Goal: Task Accomplishment & Management: Manage account settings

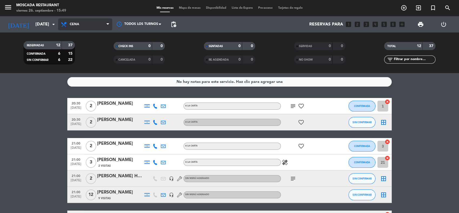
click at [106, 24] on icon at bounding box center [107, 24] width 2 height 4
click at [95, 59] on div "menu Moscada Restaurant [DATE] 26. septiembre - 15:49 Mis reservas Mapa de mesa…" at bounding box center [229, 36] width 459 height 73
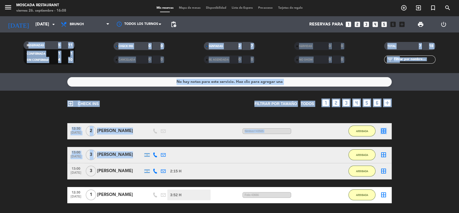
click at [173, 142] on ng-component "menu Moscada Restaurant [DATE] 26. septiembre - 16:08 Mis reservas Mapa de mesa…" at bounding box center [229, 106] width 459 height 213
click at [17, 122] on div "exit_to_app CHECK INS Filtrar por tamaño TODOS looks_one looks_two looks_3 look…" at bounding box center [229, 152] width 459 height 125
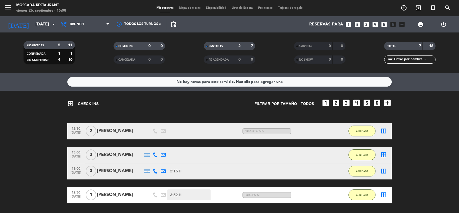
click at [73, 33] on div "RESERVADAS 5 11 CONFIRMADA 1 1 SIN CONFIRMAR 4 10 CHECK INS 0 0 CANCELADA 0 0 S…" at bounding box center [229, 52] width 459 height 41
click at [74, 32] on div "Todos los servicios Desayuno Brunch Almuerzo Cena Brunch Todos los servicios De…" at bounding box center [85, 24] width 54 height 16
click at [77, 28] on span "Brunch" at bounding box center [85, 24] width 54 height 12
click at [91, 68] on div "menu Moscada Restaurant [DATE] 26. septiembre - 16:08 Mis reservas Mapa de mesa…" at bounding box center [229, 36] width 459 height 73
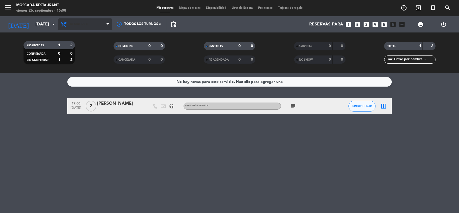
click at [84, 21] on span "Almuerzo" at bounding box center [85, 24] width 54 height 12
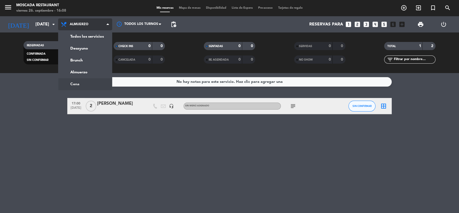
click at [82, 83] on ng-component "menu Moscada Restaurant [DATE] 26. septiembre - 16:08 Mis reservas Mapa de mesa…" at bounding box center [229, 106] width 459 height 213
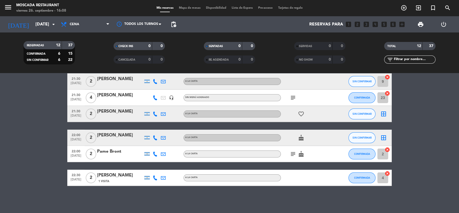
scroll to position [77, 0]
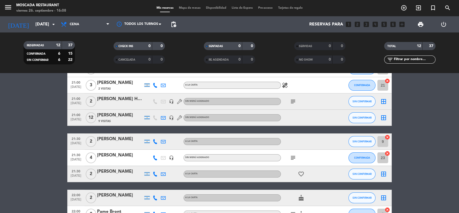
click at [198, 4] on div "menu Moscada Restaurant [DATE] 26. septiembre - 16:08 Mis reservas Mapa de mesa…" at bounding box center [229, 8] width 459 height 16
click at [192, 7] on span "Mapa de mesas" at bounding box center [189, 7] width 27 height 3
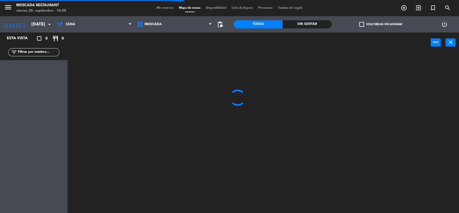
click at [342, 26] on label "check_box_outline_blank Solo mesas sin asignar" at bounding box center [380, 24] width 43 height 5
click at [342, 24] on input "check_box_outline_blank Solo mesas sin asignar" at bounding box center [380, 24] width 0 height 0
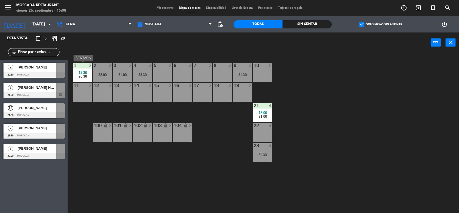
click at [90, 75] on div "20:30" at bounding box center [82, 76] width 19 height 4
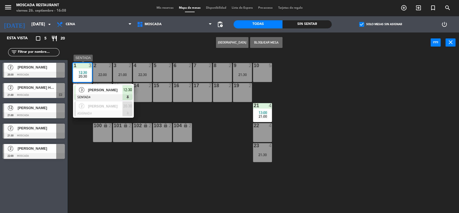
click at [118, 94] on div at bounding box center [103, 97] width 58 height 6
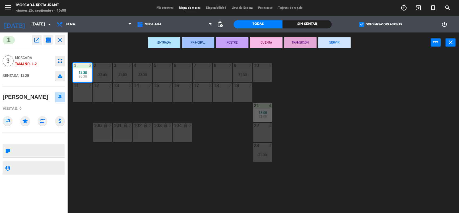
click at [333, 44] on button "SERVIR" at bounding box center [334, 42] width 32 height 11
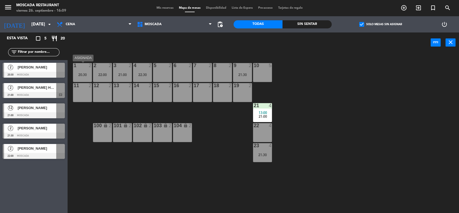
click at [86, 70] on div "1 2 20:30" at bounding box center [82, 72] width 19 height 19
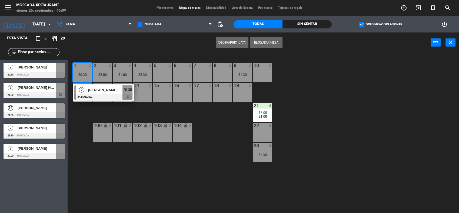
click at [86, 70] on div "1 2 20:30" at bounding box center [82, 72] width 19 height 19
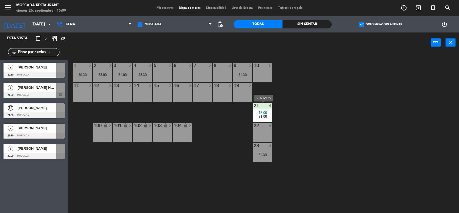
click at [265, 115] on span "21:00" at bounding box center [262, 116] width 8 height 4
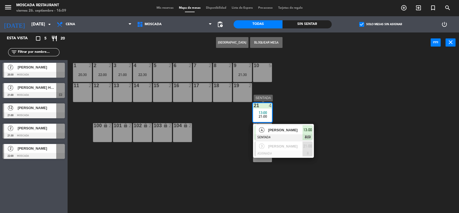
click at [317, 129] on div "4 [PERSON_NAME] SENTADA 13:00 chat" at bounding box center [283, 133] width 69 height 18
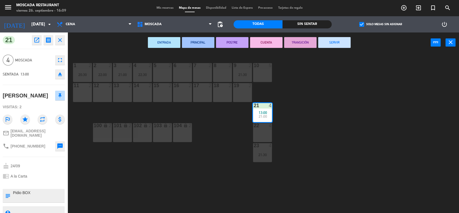
click at [342, 46] on button "SERVIR" at bounding box center [334, 42] width 32 height 11
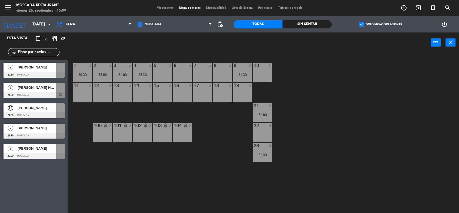
click at [59, 110] on div at bounding box center [60, 107] width 9 height 9
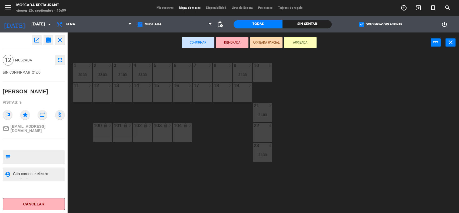
click at [174, 70] on div "6 2" at bounding box center [182, 72] width 19 height 19
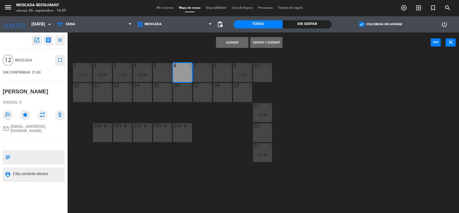
drag, startPoint x: 196, startPoint y: 73, endPoint x: 222, endPoint y: 73, distance: 26.2
click at [196, 73] on div "7 2" at bounding box center [202, 72] width 19 height 19
click at [222, 73] on div "8 2" at bounding box center [222, 72] width 19 height 19
drag, startPoint x: 190, startPoint y: 90, endPoint x: 200, endPoint y: 90, distance: 10.5
click at [190, 90] on div "16 2" at bounding box center [182, 92] width 19 height 19
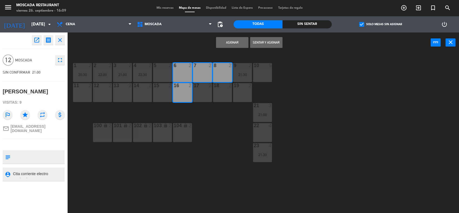
click at [205, 90] on div "17 2" at bounding box center [202, 92] width 19 height 19
click at [219, 90] on div "18 2" at bounding box center [222, 92] width 19 height 19
click at [233, 43] on button "Asignar" at bounding box center [232, 42] width 32 height 11
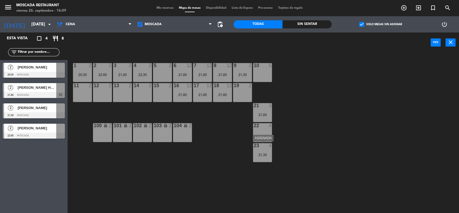
drag, startPoint x: 261, startPoint y: 158, endPoint x: 257, endPoint y: 115, distance: 43.4
click at [261, 157] on div "23 4 21:30" at bounding box center [262, 152] width 19 height 19
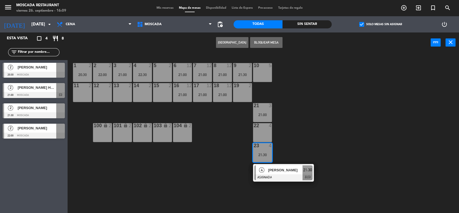
click at [256, 78] on div "10 5" at bounding box center [262, 72] width 19 height 19
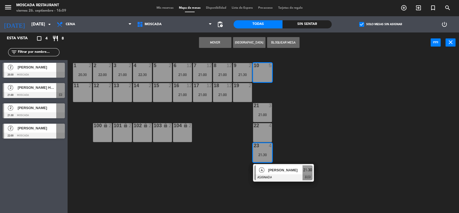
click at [210, 39] on button "Mover" at bounding box center [215, 42] width 32 height 11
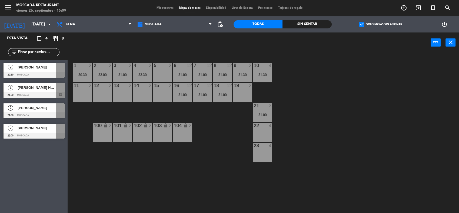
click at [81, 77] on div "1 2 20:30" at bounding box center [82, 72] width 19 height 19
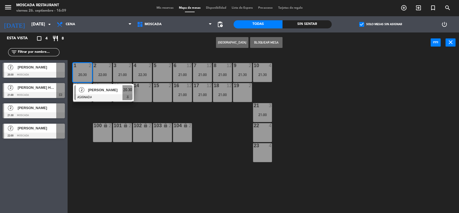
click at [164, 70] on div "5 2" at bounding box center [162, 72] width 19 height 19
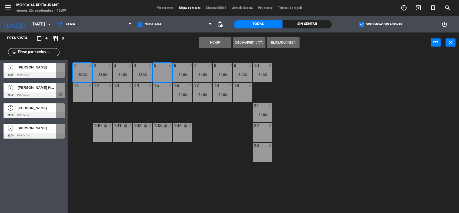
click at [216, 45] on button "Mover" at bounding box center [215, 42] width 32 height 11
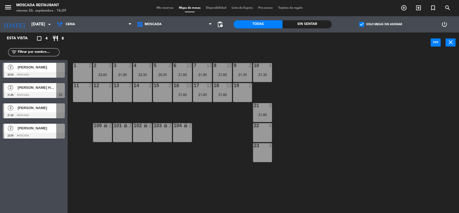
click at [102, 77] on div "2 2 22:00" at bounding box center [102, 72] width 19 height 19
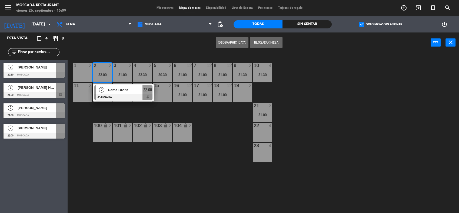
click at [264, 133] on div "22 4" at bounding box center [262, 132] width 19 height 19
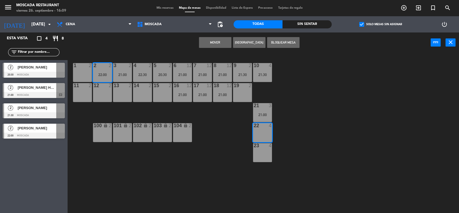
click at [221, 44] on button "Mover" at bounding box center [215, 42] width 32 height 11
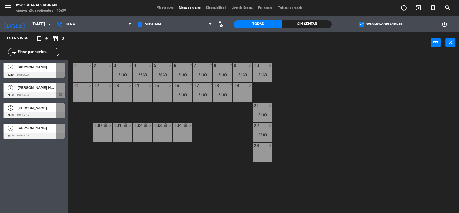
click at [125, 75] on div "21:00" at bounding box center [122, 75] width 19 height 4
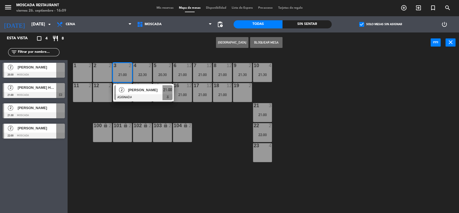
click at [261, 150] on div "23 4" at bounding box center [262, 152] width 19 height 19
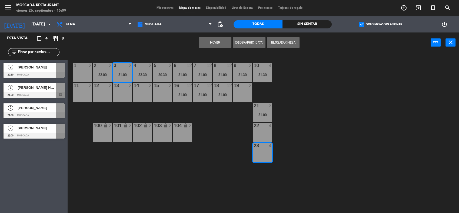
click at [206, 43] on button "Mover" at bounding box center [215, 42] width 32 height 11
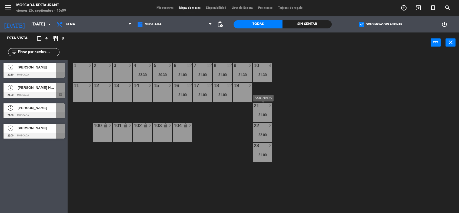
click at [265, 116] on div "21:00" at bounding box center [262, 115] width 19 height 4
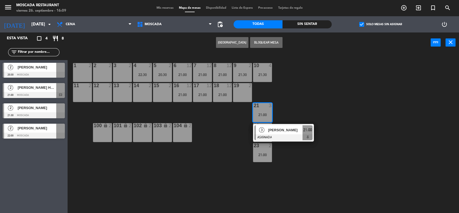
click at [86, 69] on div "1 2" at bounding box center [82, 72] width 19 height 19
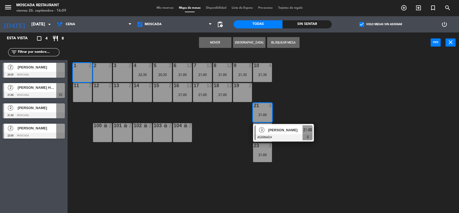
click at [217, 39] on button "Mover" at bounding box center [215, 42] width 32 height 11
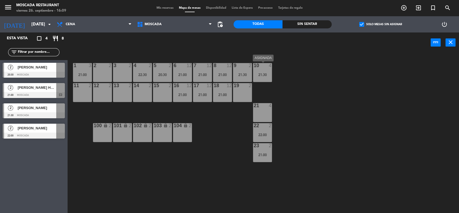
click at [262, 73] on div "21:30" at bounding box center [262, 75] width 19 height 4
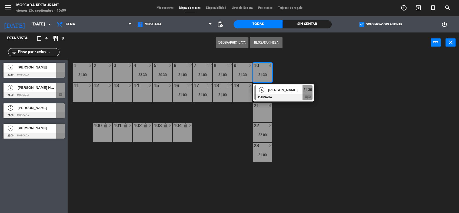
click at [100, 73] on div "2 2" at bounding box center [102, 72] width 19 height 19
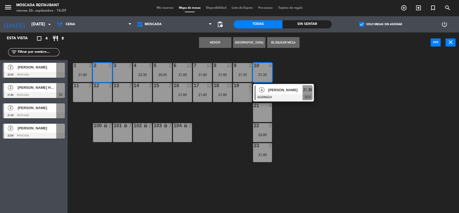
click at [342, 98] on div "1 3 21:00 2 2 3 2 4 2 22:30 5 2 20:30 8 12 21:00 6 12 21:00 7 12 21:00 9 2 21:3…" at bounding box center [265, 133] width 386 height 160
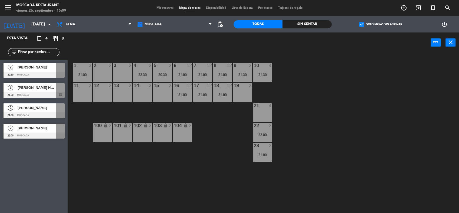
click at [263, 77] on div "10 4 21:30" at bounding box center [262, 72] width 19 height 19
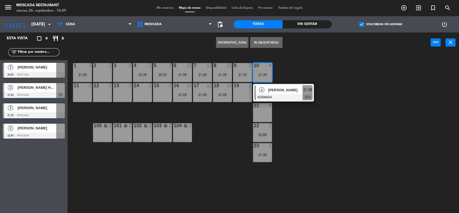
click at [105, 73] on div "2 2" at bounding box center [102, 72] width 19 height 19
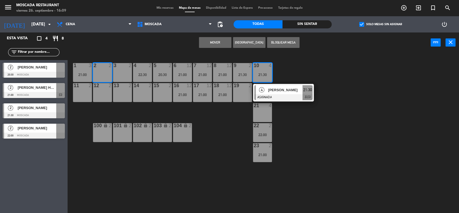
click at [215, 36] on div "Mover Crear Reserva Bloquear Mesa power_input close" at bounding box center [249, 42] width 363 height 21
click at [216, 39] on button "Mover" at bounding box center [215, 42] width 32 height 11
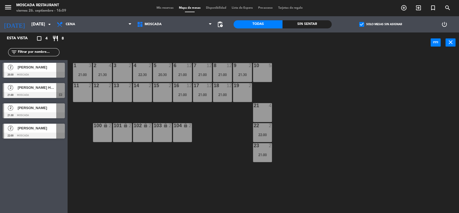
click at [43, 68] on span "[PERSON_NAME]" at bounding box center [37, 67] width 39 height 6
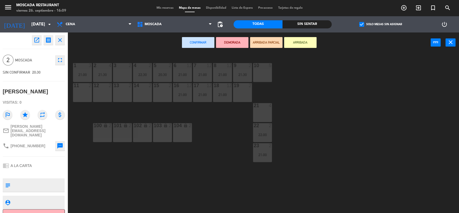
click at [264, 111] on div "21 4" at bounding box center [262, 112] width 19 height 19
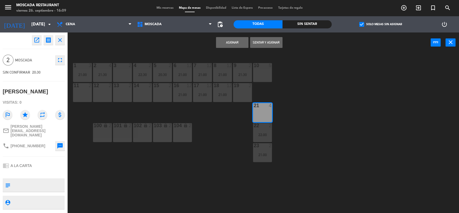
click at [227, 45] on button "Asignar" at bounding box center [232, 42] width 32 height 11
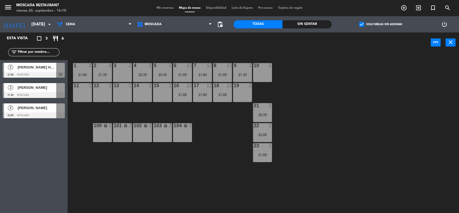
click at [47, 88] on span "[PERSON_NAME]" at bounding box center [37, 88] width 39 height 6
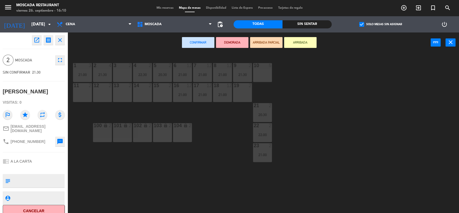
click at [74, 90] on div "11 2" at bounding box center [82, 92] width 19 height 19
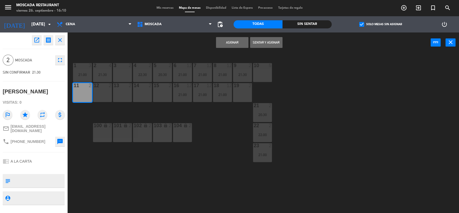
click at [233, 43] on button "Asignar" at bounding box center [232, 42] width 32 height 11
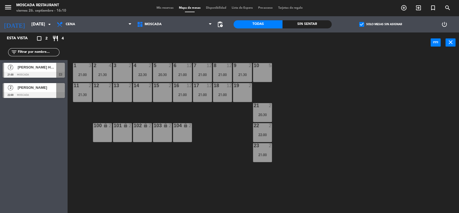
click at [36, 84] on div "[PERSON_NAME]" at bounding box center [36, 87] width 39 height 9
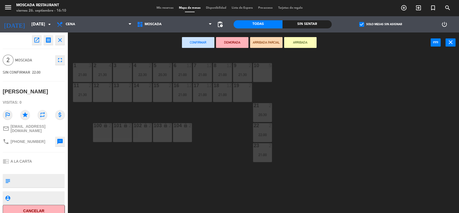
click at [99, 92] on div "12 2" at bounding box center [102, 92] width 19 height 19
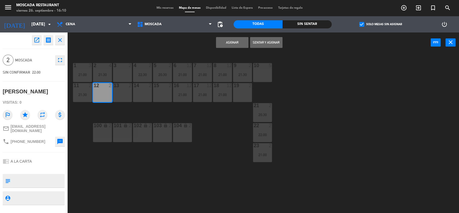
click at [233, 41] on button "Asignar" at bounding box center [232, 42] width 32 height 11
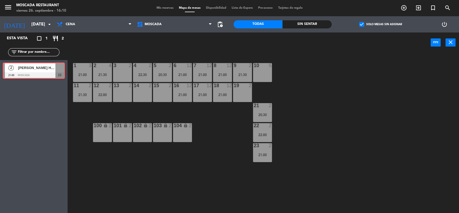
click at [32, 71] on div "2 [PERSON_NAME] HAB 215 21:00 Moscada chat 2 [PERSON_NAME] HAB 215 21:00 Moscad…" at bounding box center [34, 71] width 68 height 22
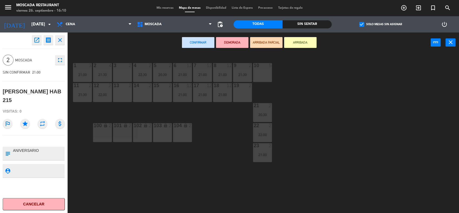
click at [120, 92] on div "13 2" at bounding box center [122, 92] width 19 height 19
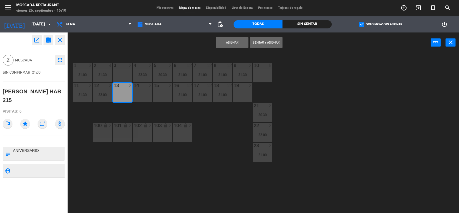
click at [232, 38] on button "Asignar" at bounding box center [232, 42] width 32 height 11
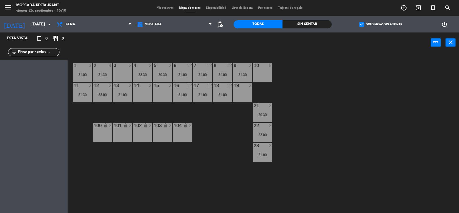
click at [163, 11] on div "menu Moscada Restaurant [DATE] 26. septiembre - 16:10 Mis reservas Mapa de mesa…" at bounding box center [229, 8] width 459 height 16
click at [163, 9] on span "Mis reservas" at bounding box center [165, 7] width 22 height 3
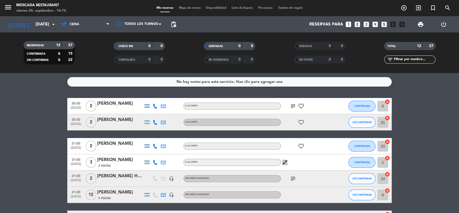
click at [54, 127] on bookings-row "20:30 [DATE] 2 [PERSON_NAME] A LA CARTA subject favorite_border CONFIRMADA 5 ca…" at bounding box center [229, 210] width 459 height 225
click at [247, 88] on div "No hay notas para este servicio. Haz clic para agregar una 20:30 [DATE] 2 [PERS…" at bounding box center [229, 143] width 459 height 140
click at [342, 111] on bookings-row "20:30 [DATE] 2 [PERSON_NAME] A LA CARTA subject favorite_border CONFIRMADA 5 ca…" at bounding box center [229, 210] width 459 height 225
click at [286, 163] on icon "healing" at bounding box center [284, 162] width 6 height 6
drag, startPoint x: 315, startPoint y: 162, endPoint x: 345, endPoint y: 158, distance: 29.5
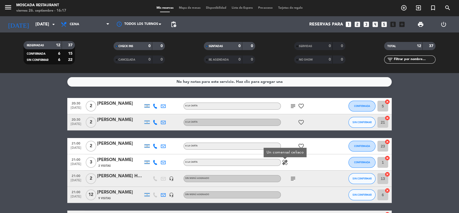
click at [316, 162] on div "healing Un comensal celiaco" at bounding box center [305, 162] width 49 height 16
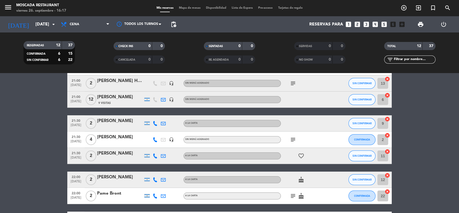
scroll to position [137, 0]
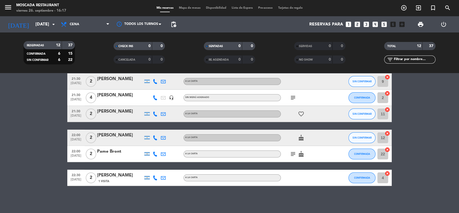
click at [342, 146] on bookings-row "20:30 [DATE] 2 [PERSON_NAME] A LA CARTA subject favorite_border CONFIRMADA 5 ca…" at bounding box center [229, 73] width 459 height 225
click at [293, 155] on icon "subject" at bounding box center [293, 153] width 6 height 6
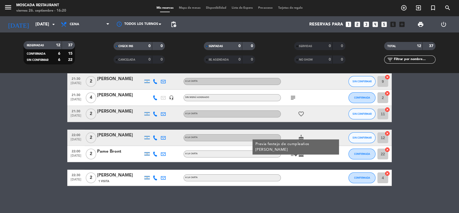
click at [293, 155] on icon "subject" at bounding box center [293, 153] width 6 height 6
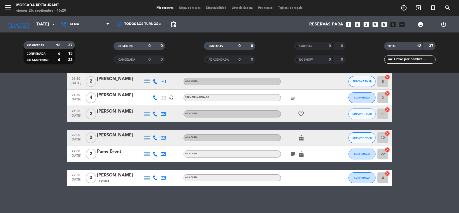
click at [292, 155] on icon "subject" at bounding box center [293, 153] width 6 height 6
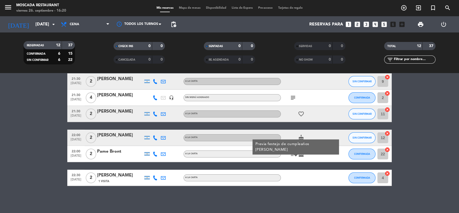
click at [292, 155] on icon "subject" at bounding box center [293, 153] width 6 height 6
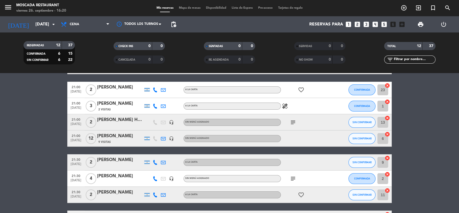
scroll to position [47, 0]
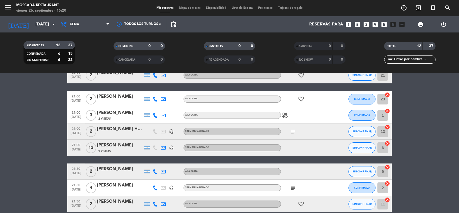
click at [297, 135] on div "subject" at bounding box center [305, 131] width 49 height 16
click at [296, 134] on span "subject" at bounding box center [293, 131] width 8 height 6
click at [294, 133] on icon "subject" at bounding box center [293, 131] width 6 height 6
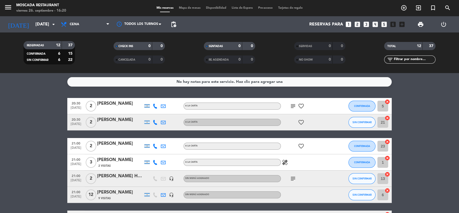
click at [289, 106] on span "subject" at bounding box center [293, 106] width 8 height 6
click at [292, 106] on icon "subject" at bounding box center [293, 106] width 6 height 6
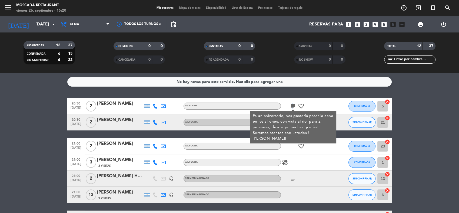
click at [291, 107] on icon "subject" at bounding box center [293, 106] width 6 height 6
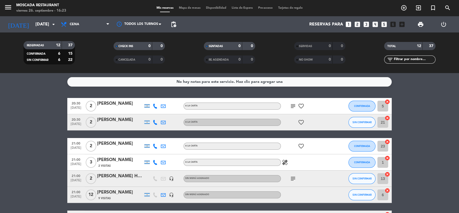
click at [293, 104] on icon "subject" at bounding box center [293, 106] width 6 height 6
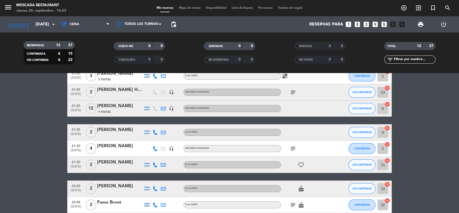
scroll to position [90, 0]
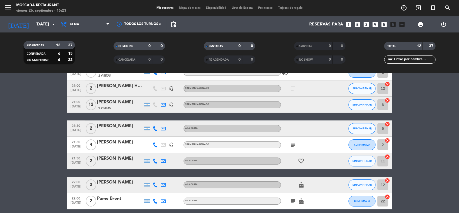
click at [293, 93] on div "subject" at bounding box center [305, 88] width 49 height 16
click at [294, 89] on icon "subject" at bounding box center [293, 88] width 6 height 6
click at [294, 144] on icon "subject" at bounding box center [293, 144] width 6 height 6
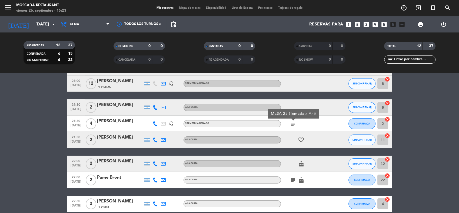
scroll to position [120, 0]
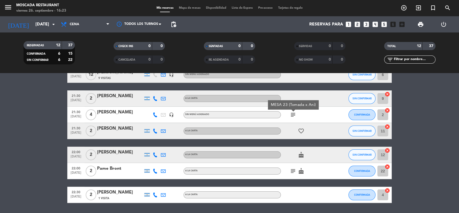
click at [291, 169] on icon "subject" at bounding box center [293, 170] width 6 height 6
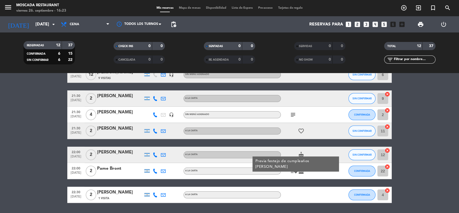
click at [290, 167] on icon "subject" at bounding box center [293, 170] width 6 height 6
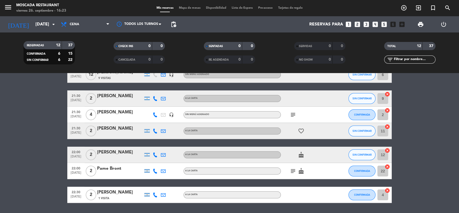
click at [291, 111] on icon "subject" at bounding box center [293, 114] width 6 height 6
click at [193, 6] on span "Mapa de mesas" at bounding box center [189, 7] width 27 height 3
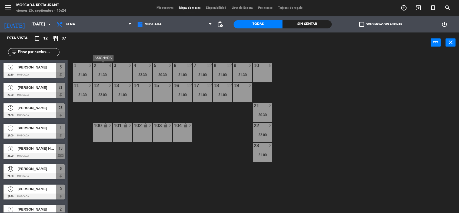
click at [106, 77] on div "2 4 21:30" at bounding box center [102, 72] width 19 height 19
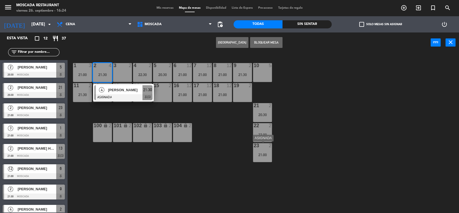
click at [265, 151] on div "23 2 21:00" at bounding box center [262, 152] width 19 height 19
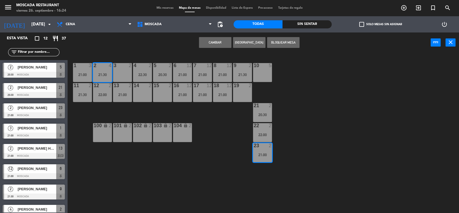
click at [223, 41] on button "Cambiar" at bounding box center [215, 42] width 32 height 11
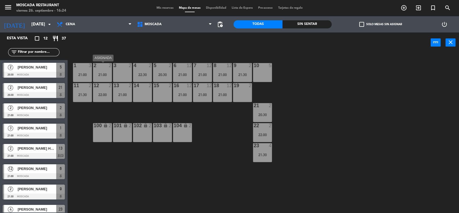
click at [106, 75] on div "21:00" at bounding box center [102, 75] width 19 height 4
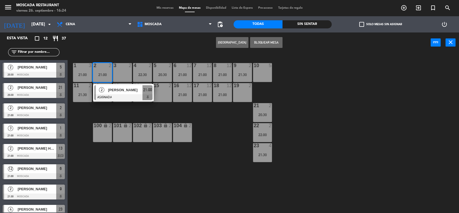
click at [246, 96] on div "19 2" at bounding box center [242, 92] width 19 height 19
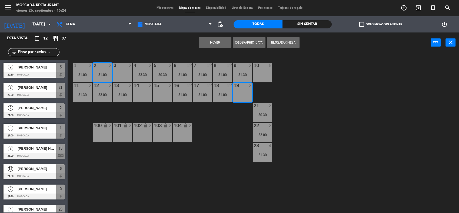
click at [335, 101] on div "1 3 21:00 2 2 21:00 3 2 4 2 22:30 5 2 20:30 8 12 21:00 6 12 21:00 7 12 21:00 9 …" at bounding box center [265, 133] width 386 height 160
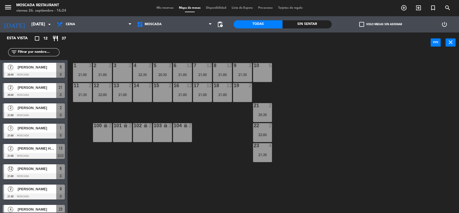
click at [93, 72] on div "2 2 21:00" at bounding box center [102, 72] width 19 height 19
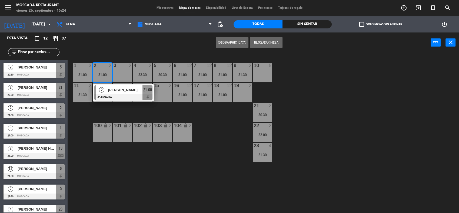
click at [245, 89] on div "19 2" at bounding box center [242, 92] width 19 height 19
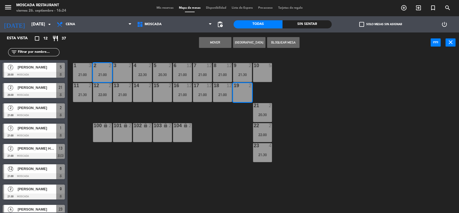
click at [221, 46] on button "Mover" at bounding box center [215, 42] width 32 height 11
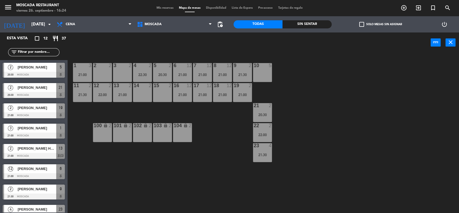
click at [218, 131] on div "1 3 21:00 2 2 3 2 4 2 22:30 5 2 20:30 8 12 21:00 6 12 21:00 7 12 21:00 9 2 21:3…" at bounding box center [265, 133] width 386 height 160
click at [38, 29] on input "[DATE]" at bounding box center [57, 24] width 57 height 11
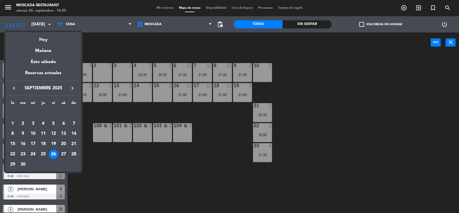
click at [64, 151] on div "27" at bounding box center [63, 153] width 9 height 9
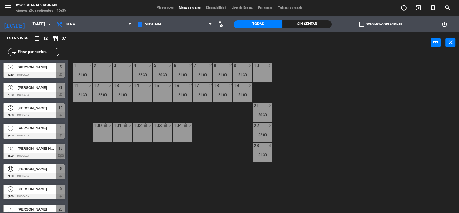
type input "[DATE]"
click at [154, 6] on span "Mis reservas" at bounding box center [165, 7] width 22 height 3
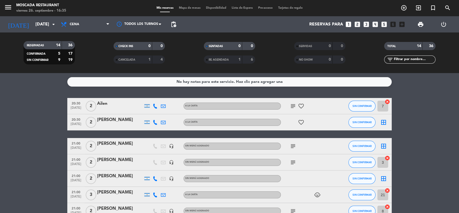
click at [191, 11] on div "menu Moscada Restaurant [DATE] 26. septiembre - 16:35 Mis reservas Mapa de mesa…" at bounding box center [229, 8] width 459 height 16
click at [191, 7] on span "Mapa de mesas" at bounding box center [189, 7] width 27 height 3
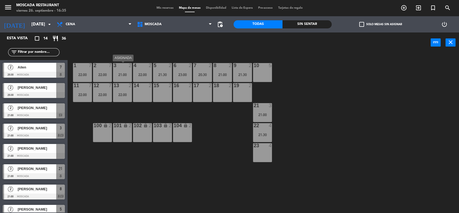
click at [124, 73] on div "21:00" at bounding box center [122, 75] width 19 height 4
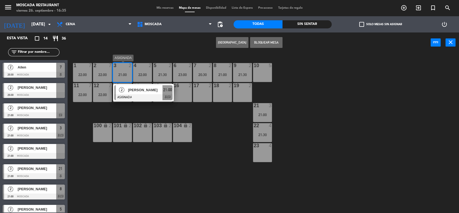
click at [184, 107] on div "1 7 22:00 2 7 22:00 3 2 21:00 2 [PERSON_NAME] ASIGNADA 21:00 chat 4 2 22:00 5 2…" at bounding box center [265, 133] width 386 height 160
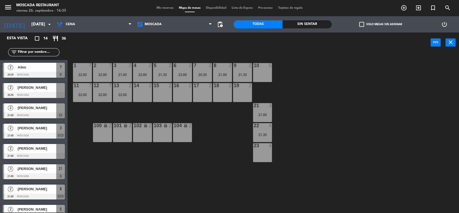
click at [125, 75] on div "21:00" at bounding box center [122, 75] width 19 height 4
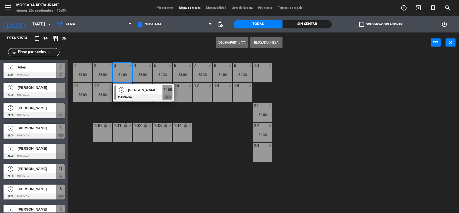
click at [189, 113] on div "1 7 22:00 2 7 22:00 3 2 21:00 2 [PERSON_NAME] ASIGNADA 21:00 chat 4 2 22:00 5 2…" at bounding box center [265, 133] width 386 height 160
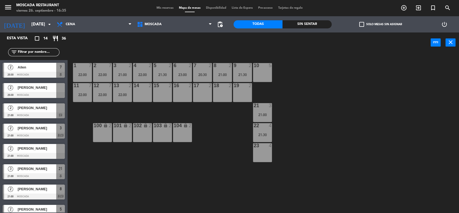
click at [135, 71] on div "4 2 22:00" at bounding box center [142, 72] width 19 height 19
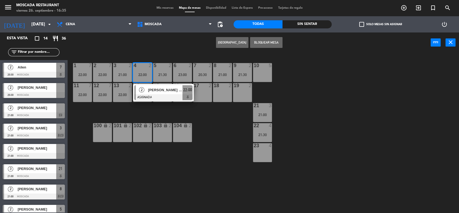
click at [123, 71] on div "3 2 21:00" at bounding box center [122, 72] width 19 height 19
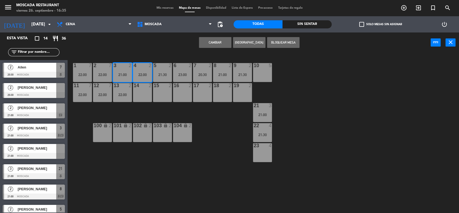
click at [226, 42] on button "Cambiar" at bounding box center [215, 42] width 32 height 11
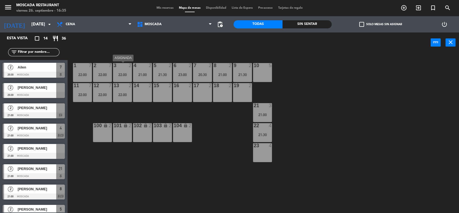
click at [126, 79] on div "3 2 22:00" at bounding box center [122, 72] width 19 height 19
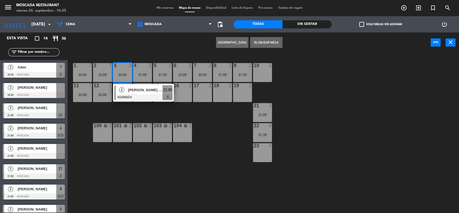
click at [192, 108] on div "1 7 22:00 2 7 22:00 3 2 22:00 2 [PERSON_NAME] Di [PERSON_NAME] ASIGNADA 22:00 4…" at bounding box center [265, 133] width 386 height 160
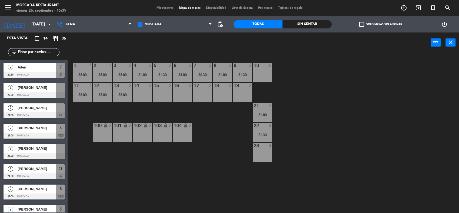
drag, startPoint x: 162, startPoint y: 95, endPoint x: 132, endPoint y: 77, distance: 35.2
click at [162, 95] on div "15 2" at bounding box center [162, 92] width 19 height 19
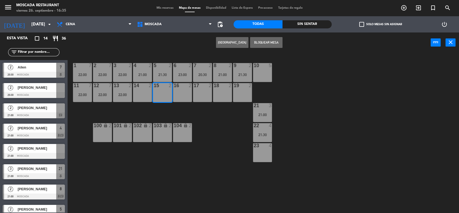
click at [128, 73] on div "22:00" at bounding box center [122, 75] width 19 height 4
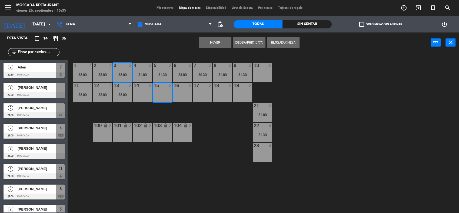
click at [214, 42] on button "Mover" at bounding box center [215, 42] width 32 height 11
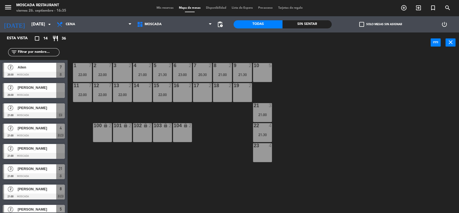
click at [126, 94] on div "22:00" at bounding box center [122, 95] width 19 height 4
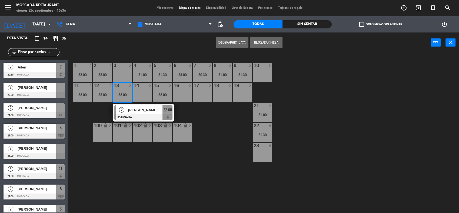
click at [178, 88] on div at bounding box center [182, 85] width 9 height 5
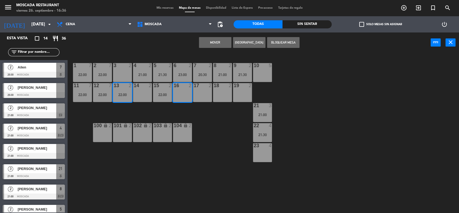
click at [221, 38] on button "Mover" at bounding box center [215, 42] width 32 height 11
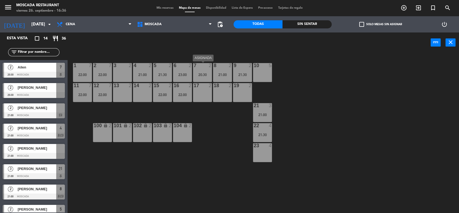
click at [202, 76] on div "20:30" at bounding box center [202, 75] width 19 height 4
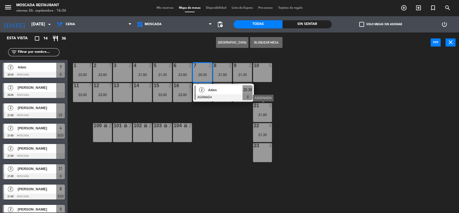
click at [261, 110] on div "21 3 21:00" at bounding box center [262, 112] width 19 height 19
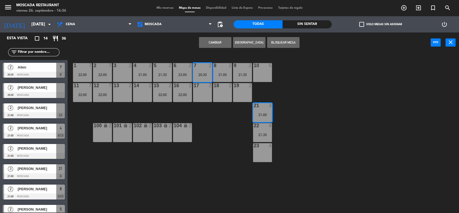
click at [218, 48] on div "Cambiar Crear Reserva Bloquear Mesa power_input close" at bounding box center [249, 42] width 363 height 21
click at [218, 46] on button "Cambiar" at bounding box center [215, 42] width 32 height 11
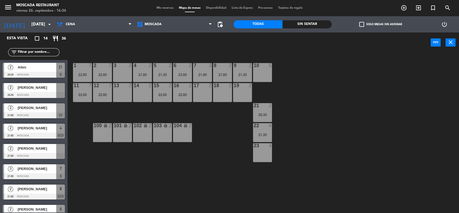
click at [225, 77] on div "8 2 21:00" at bounding box center [222, 72] width 19 height 19
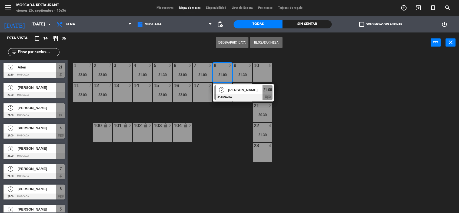
click at [259, 137] on div "22 4 21:30" at bounding box center [262, 132] width 19 height 19
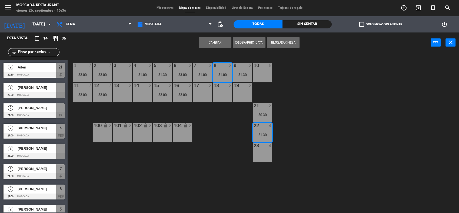
click at [217, 40] on button "Cambiar" at bounding box center [215, 42] width 32 height 11
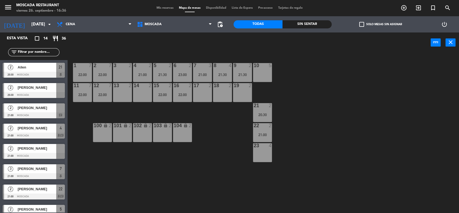
click at [205, 75] on div "21:00" at bounding box center [202, 75] width 19 height 4
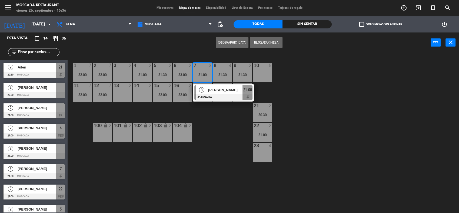
click at [150, 94] on div "14 2" at bounding box center [142, 92] width 19 height 19
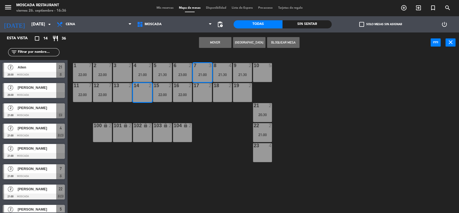
click at [217, 43] on button "Mover" at bounding box center [215, 42] width 32 height 11
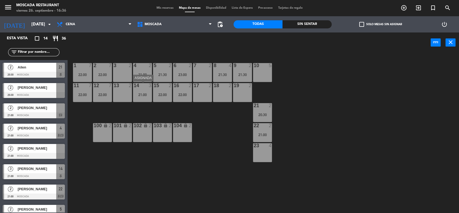
click at [140, 93] on div "21:00" at bounding box center [142, 95] width 19 height 4
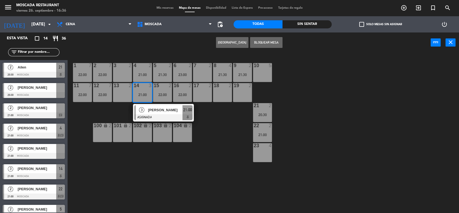
click at [221, 124] on div "1 7 22:00 2 7 22:00 3 2 4 2 21:00 5 2 21:30 8 4 21:30 6 2 23:00 7 2 9 2 21:30 1…" at bounding box center [265, 133] width 386 height 160
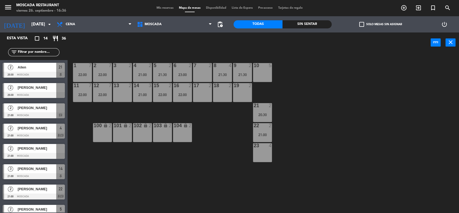
click at [224, 74] on div "21:30" at bounding box center [222, 75] width 19 height 4
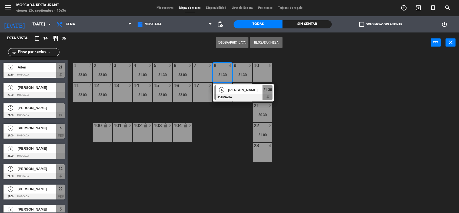
click at [165, 74] on div "21:30" at bounding box center [162, 75] width 19 height 4
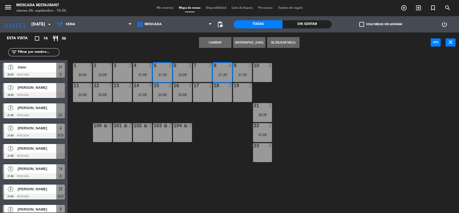
click at [217, 42] on button "Cambiar" at bounding box center [215, 42] width 32 height 11
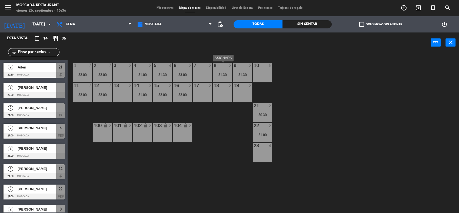
click at [228, 73] on div "21:30" at bounding box center [222, 75] width 19 height 4
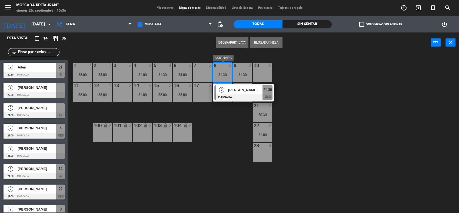
click at [239, 86] on div "[PERSON_NAME]" at bounding box center [244, 89] width 35 height 9
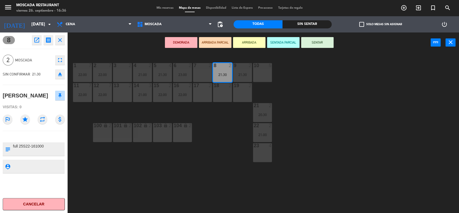
drag, startPoint x: 369, startPoint y: 108, endPoint x: 398, endPoint y: 59, distance: 57.0
click at [342, 107] on div "1 7 22:00 2 7 22:00 3 2 4 2 21:00 5 4 21:30 8 2 21:30 6 2 23:00 7 2 9 2 21:30 1…" at bounding box center [265, 133] width 386 height 160
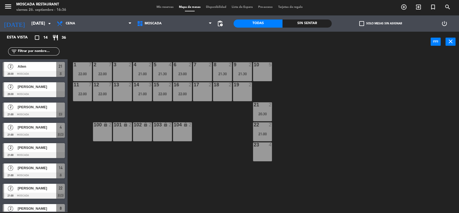
click at [238, 98] on div "19 2" at bounding box center [242, 91] width 19 height 19
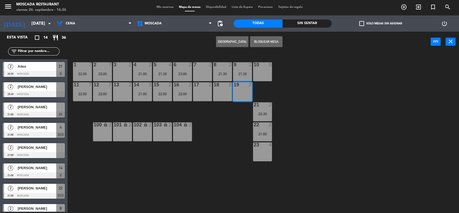
click at [223, 76] on div "8 2 21:30" at bounding box center [222, 71] width 19 height 19
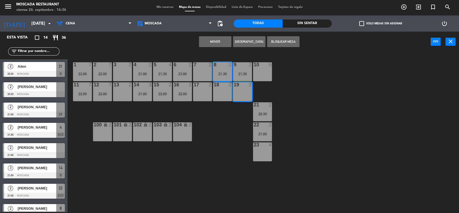
click at [225, 46] on div "Mover Crear Reserva Bloquear Mesa power_input close" at bounding box center [249, 42] width 363 height 21
click at [225, 45] on button "Mover" at bounding box center [215, 41] width 32 height 11
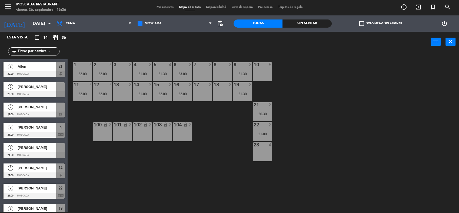
click at [108, 76] on div "2 7 22:00" at bounding box center [102, 71] width 19 height 19
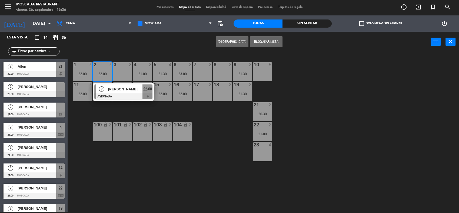
drag, startPoint x: 201, startPoint y: 72, endPoint x: 206, endPoint y: 71, distance: 4.4
click at [202, 71] on div "7 2" at bounding box center [202, 71] width 19 height 19
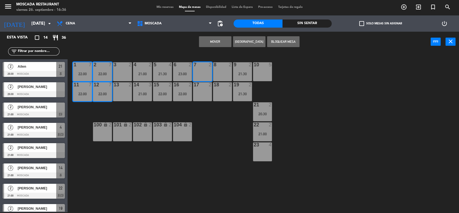
click at [227, 70] on div "8 2" at bounding box center [222, 71] width 19 height 19
drag, startPoint x: 223, startPoint y: 86, endPoint x: 211, endPoint y: 88, distance: 11.4
click at [223, 86] on div at bounding box center [222, 84] width 9 height 5
click at [210, 89] on div "17 2" at bounding box center [202, 91] width 19 height 19
click at [304, 60] on div "1 7 22:00 2 7 22:00 3 2 4 2 21:00 5 4 21:30 8 2 6 2 23:00 7 2 9 2 21:30 10 5 11…" at bounding box center [265, 133] width 386 height 160
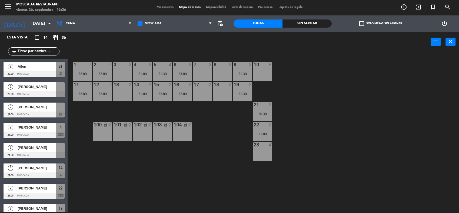
click at [169, 9] on div "Mis reservas Mapa de mesas Disponibilidad Lista de Espera Pre-acceso Tarjetas d…" at bounding box center [230, 7] width 152 height 5
click at [111, 68] on div "2 7 22:00" at bounding box center [102, 71] width 19 height 19
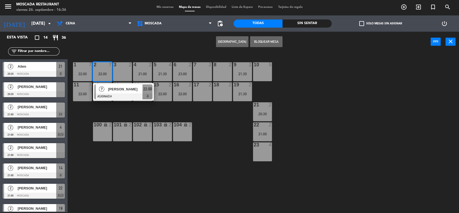
click at [160, 5] on div "Mis reservas Mapa de mesas Disponibilidad Lista de Espera Pre-acceso Tarjetas d…" at bounding box center [230, 7] width 152 height 5
click at [159, 8] on span "Mis reservas" at bounding box center [165, 7] width 22 height 3
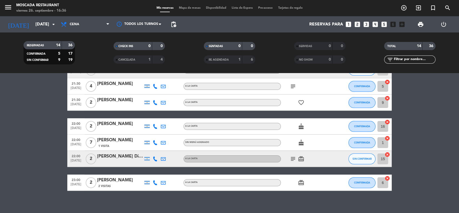
scroll to position [169, 0]
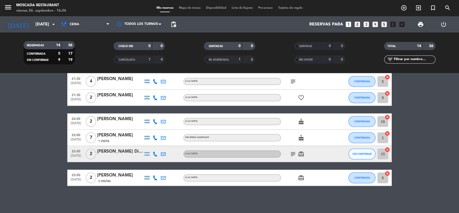
click at [342, 132] on icon "cancel" at bounding box center [386, 132] width 5 height 5
click at [197, 6] on div "Mis reservas Mapa de mesas Disponibilidad Lista de Espera Pre-acceso Tarjetas d…" at bounding box center [230, 8] width 152 height 5
click at [196, 9] on span "Mapa de mesas" at bounding box center [189, 7] width 27 height 3
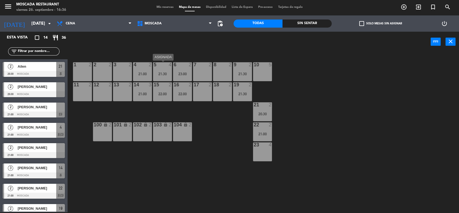
click at [160, 74] on div "21:30" at bounding box center [162, 74] width 19 height 4
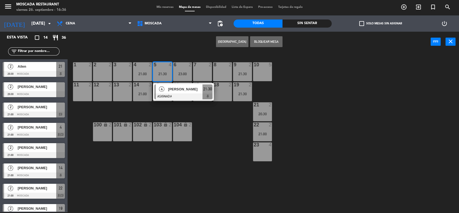
click at [82, 68] on div "1 2" at bounding box center [82, 71] width 19 height 19
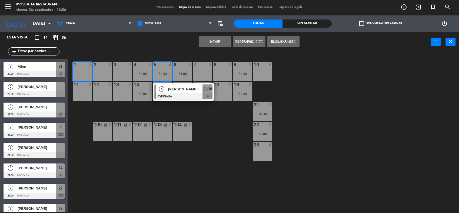
click at [219, 40] on button "Mover" at bounding box center [215, 41] width 32 height 11
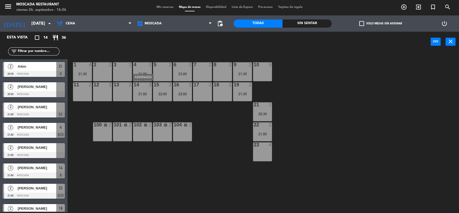
drag, startPoint x: 146, startPoint y: 86, endPoint x: 127, endPoint y: 74, distance: 22.2
click at [146, 86] on div at bounding box center [142, 84] width 9 height 5
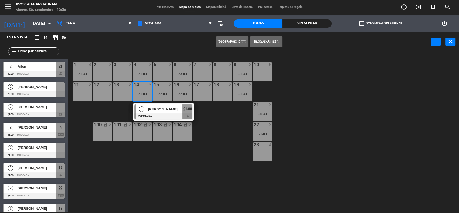
click at [111, 67] on div "2 2" at bounding box center [102, 64] width 19 height 5
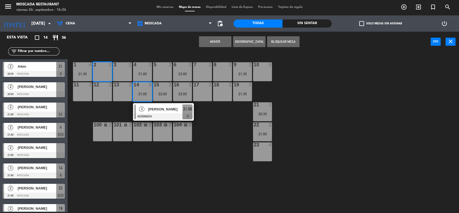
click at [244, 40] on button "[GEOGRAPHIC_DATA]" at bounding box center [249, 41] width 32 height 11
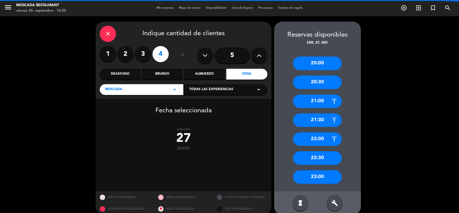
drag, startPoint x: 117, startPoint y: 42, endPoint x: 113, endPoint y: 40, distance: 4.2
click at [116, 42] on div "close Indique cantidad de clientes 1 2 3 4 ó 5 Desayuno Brunch Almuerzo Cena Mo…" at bounding box center [184, 60] width 176 height 77
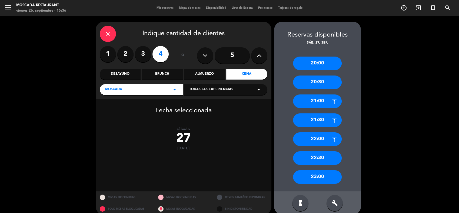
click at [112, 39] on div "close" at bounding box center [108, 34] width 16 height 16
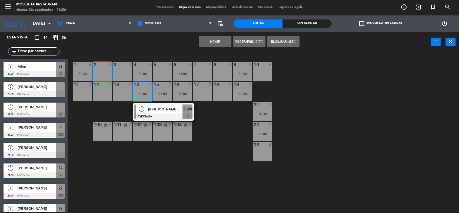
click at [207, 43] on button "Mover" at bounding box center [215, 41] width 32 height 11
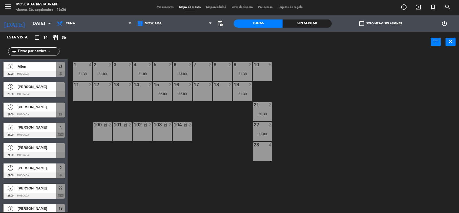
click at [147, 72] on div "21:00" at bounding box center [142, 74] width 19 height 4
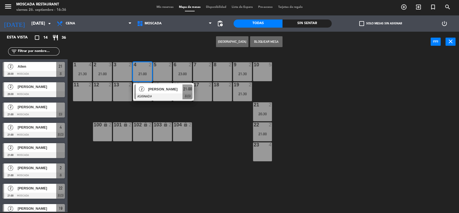
drag, startPoint x: 154, startPoint y: 49, endPoint x: 157, endPoint y: 51, distance: 3.3
click at [155, 48] on div "Crear Reserva Bloquear Mesa power_input close" at bounding box center [249, 42] width 363 height 21
click at [198, 102] on div "1 4 21:30 2 3 21:00 3 2 4 2 21:00 2 [PERSON_NAME] ASIGNADA 21:00 chat 5 2 8 2 6…" at bounding box center [265, 133] width 386 height 160
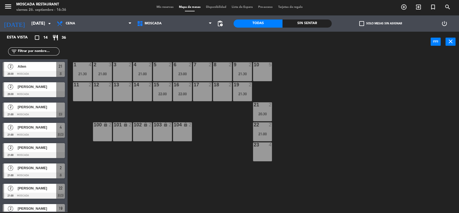
click at [165, 92] on div "22:00" at bounding box center [162, 94] width 19 height 4
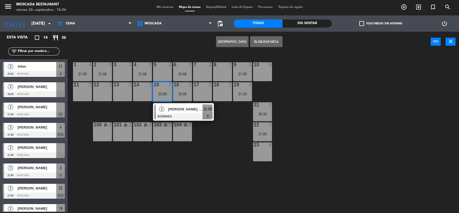
click at [166, 70] on div "5 2" at bounding box center [162, 71] width 19 height 19
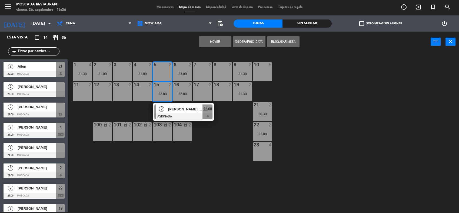
click at [222, 40] on button "Mover" at bounding box center [215, 41] width 32 height 11
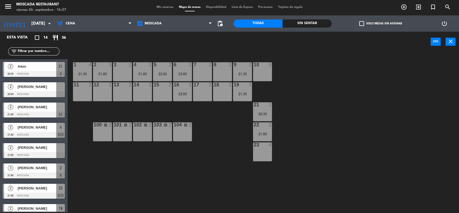
click at [342, 21] on label "check_box_outline_blank Solo mesas sin asignar" at bounding box center [380, 23] width 43 height 5
click at [342, 23] on input "check_box_outline_blank Solo mesas sin asignar" at bounding box center [380, 23] width 0 height 0
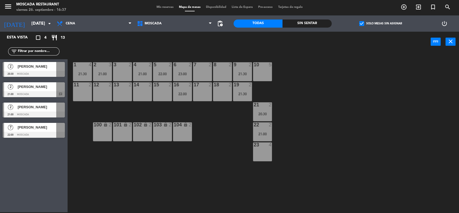
click at [43, 94] on div at bounding box center [34, 94] width 62 height 6
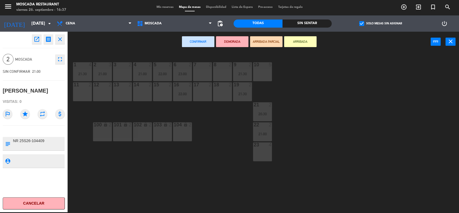
click at [264, 149] on div "23 4" at bounding box center [262, 151] width 19 height 19
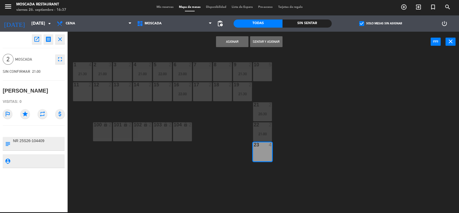
click at [225, 40] on button "Asignar" at bounding box center [232, 41] width 32 height 11
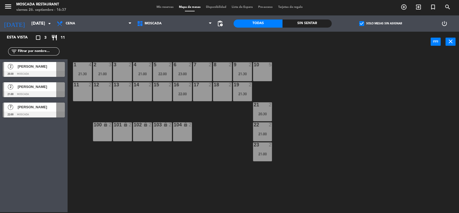
click at [204, 73] on div "7 2" at bounding box center [202, 71] width 19 height 19
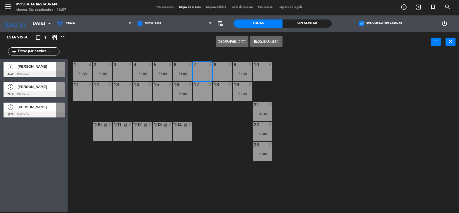
click at [223, 72] on div "8 2" at bounding box center [222, 71] width 19 height 19
drag, startPoint x: 209, startPoint y: 89, endPoint x: 220, endPoint y: 90, distance: 11.4
click at [210, 90] on div "17 2" at bounding box center [202, 91] width 19 height 19
click at [221, 90] on div "18 2" at bounding box center [222, 91] width 19 height 19
click at [201, 91] on div "17 2" at bounding box center [202, 91] width 19 height 19
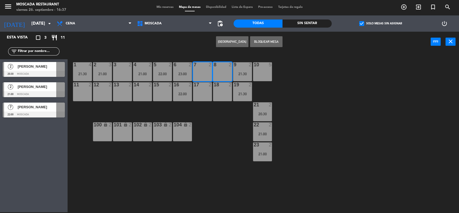
click at [220, 89] on div "18 2" at bounding box center [222, 91] width 19 height 19
click at [342, 73] on div "1 4 21:30 2 3 21:00 3 2 4 2 21:00 5 2 22:00 8 2 6 2 23:00 7 2 9 2 21:30 10 5 11…" at bounding box center [265, 133] width 386 height 160
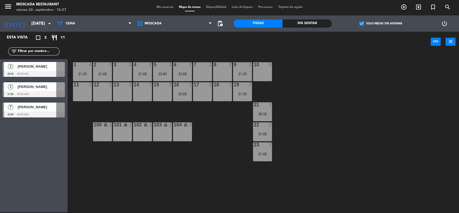
click at [56, 116] on div at bounding box center [34, 114] width 62 height 6
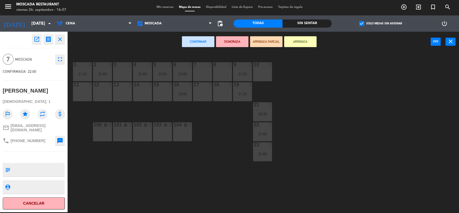
click at [62, 36] on icon "close" at bounding box center [60, 39] width 6 height 6
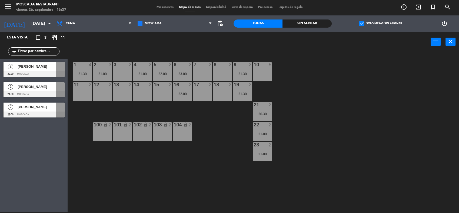
click at [32, 105] on span "[PERSON_NAME]" at bounding box center [37, 107] width 39 height 6
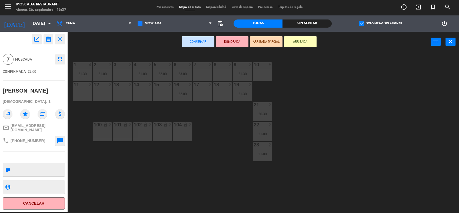
click at [198, 73] on div "7 2" at bounding box center [202, 71] width 19 height 19
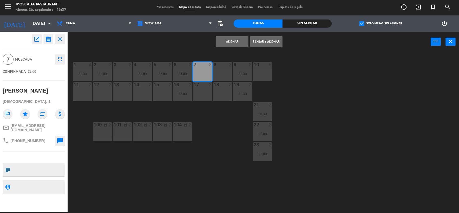
click at [225, 73] on div "8 2" at bounding box center [222, 71] width 19 height 19
click at [208, 89] on div "17 2" at bounding box center [202, 91] width 19 height 19
click at [219, 89] on div "18 2" at bounding box center [222, 91] width 19 height 19
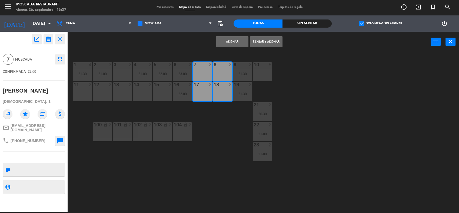
drag, startPoint x: 235, startPoint y: 39, endPoint x: 220, endPoint y: 38, distance: 15.5
click at [234, 39] on button "Asignar" at bounding box center [232, 41] width 32 height 11
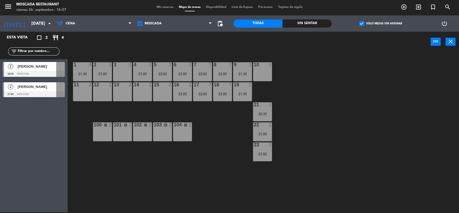
click at [46, 82] on div "[PERSON_NAME]" at bounding box center [36, 86] width 39 height 9
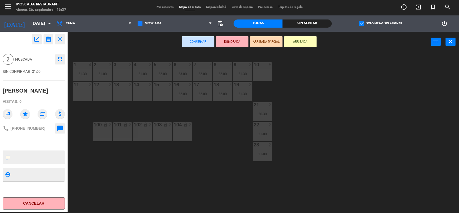
click at [170, 95] on div "15 2" at bounding box center [162, 91] width 19 height 19
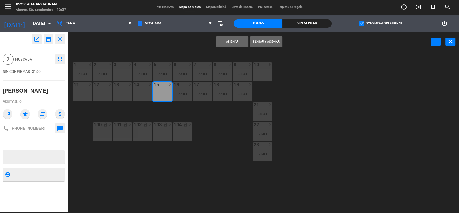
click at [232, 43] on button "Asignar" at bounding box center [232, 41] width 32 height 11
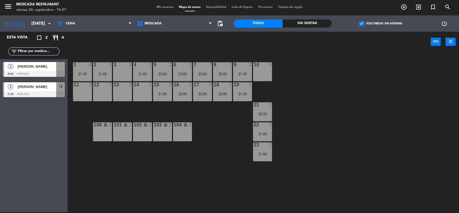
click at [47, 70] on div "[PERSON_NAME]" at bounding box center [36, 66] width 39 height 9
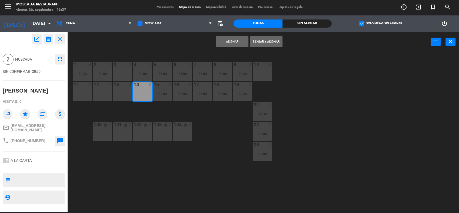
click at [227, 42] on button "Asignar" at bounding box center [232, 41] width 32 height 11
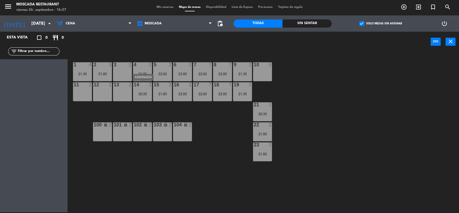
click at [144, 89] on div "14 2 20:30" at bounding box center [142, 91] width 19 height 19
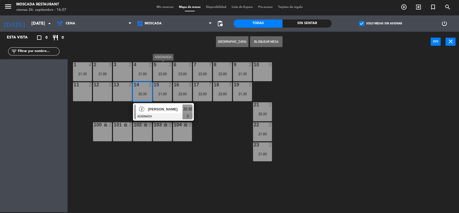
click at [162, 72] on div "22:00" at bounding box center [162, 74] width 19 height 4
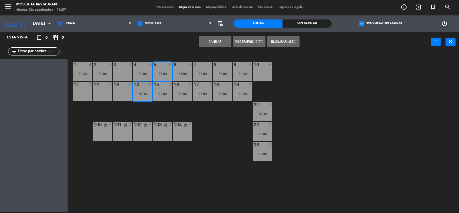
click at [227, 38] on button "Cambiar" at bounding box center [215, 41] width 32 height 11
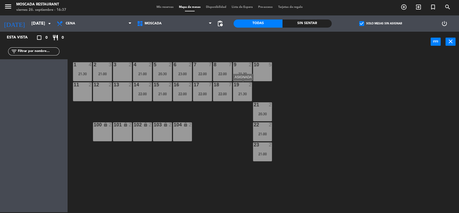
click at [241, 96] on div "19 2 21:30" at bounding box center [242, 91] width 19 height 19
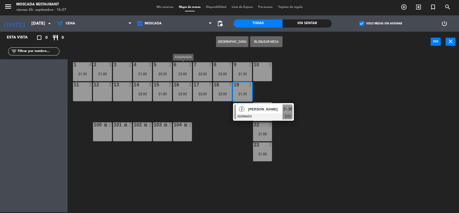
click at [189, 68] on div "6 2 23:00" at bounding box center [182, 71] width 19 height 19
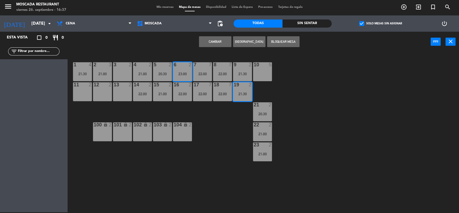
click at [224, 41] on button "Cambiar" at bounding box center [215, 41] width 32 height 11
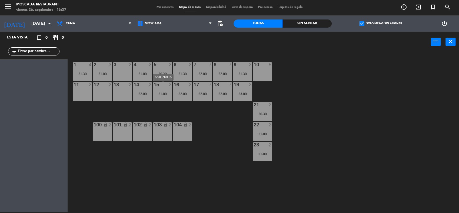
drag, startPoint x: 161, startPoint y: 96, endPoint x: 172, endPoint y: 84, distance: 16.8
click at [161, 96] on div "15 2 21:00" at bounding box center [162, 91] width 19 height 19
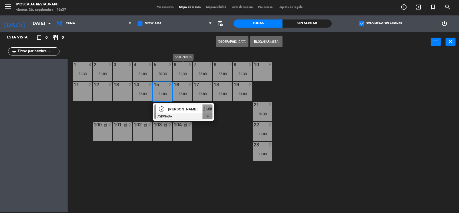
click at [178, 73] on div "21:30" at bounding box center [182, 74] width 19 height 4
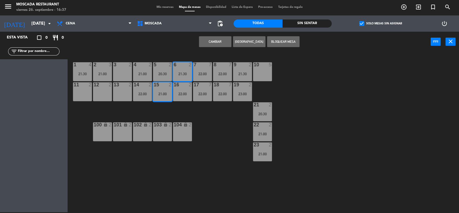
click at [207, 42] on button "Cambiar" at bounding box center [215, 41] width 32 height 11
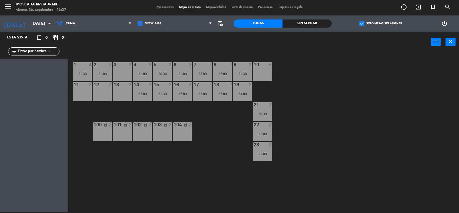
click at [194, 160] on div "1 4 21:30 2 3 21:00 3 2 4 2 21:00 5 2 20:30 8 7 22:00 6 2 21:00 7 7 22:00 9 2 2…" at bounding box center [265, 133] width 386 height 160
click at [171, 3] on div "menu Moscada Restaurant [DATE] 26. septiembre - 16:37 Mis reservas Mapa de mesa…" at bounding box center [229, 7] width 459 height 16
click at [168, 5] on div "Mis reservas Mapa de mesas Disponibilidad Lista de Espera Pre-acceso Tarjetas d…" at bounding box center [230, 7] width 152 height 5
click at [168, 6] on span "Mis reservas" at bounding box center [165, 7] width 22 height 3
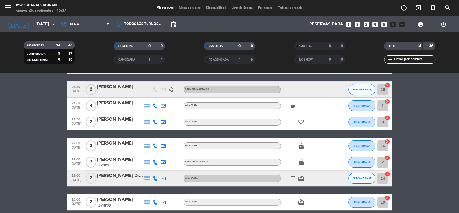
scroll to position [169, 0]
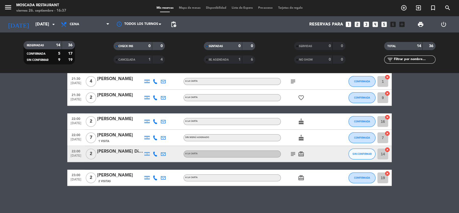
click at [294, 154] on icon "subject" at bounding box center [293, 153] width 6 height 6
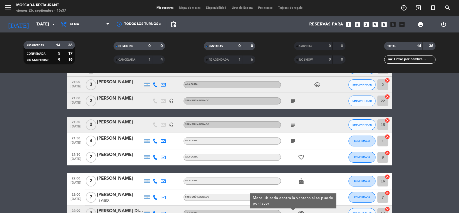
scroll to position [109, 0]
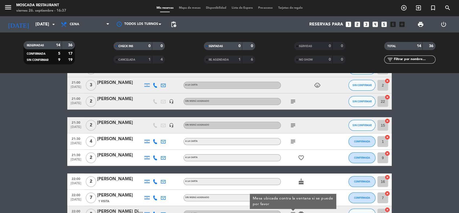
click at [293, 140] on icon "subject" at bounding box center [293, 141] width 6 height 6
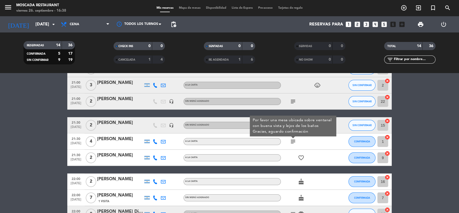
click at [294, 143] on icon "subject" at bounding box center [293, 141] width 6 height 6
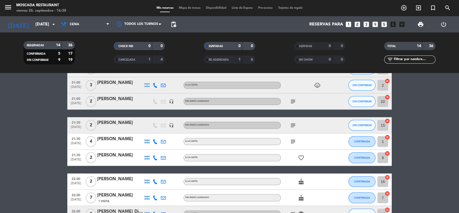
click at [289, 119] on div "subject" at bounding box center [305, 125] width 49 height 16
click at [293, 128] on div "subject" at bounding box center [305, 125] width 49 height 16
click at [293, 128] on icon "subject" at bounding box center [293, 125] width 6 height 6
click at [293, 127] on icon "subject" at bounding box center [293, 125] width 6 height 6
drag, startPoint x: 291, startPoint y: 108, endPoint x: 291, endPoint y: 104, distance: 4.3
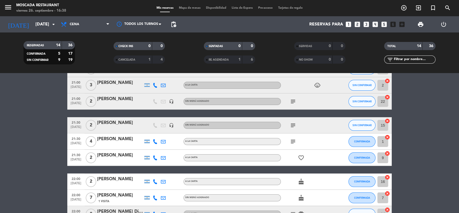
click at [291, 108] on div "subject" at bounding box center [305, 101] width 49 height 16
click at [291, 104] on icon "subject" at bounding box center [293, 101] width 6 height 6
